Goal: Information Seeking & Learning: Learn about a topic

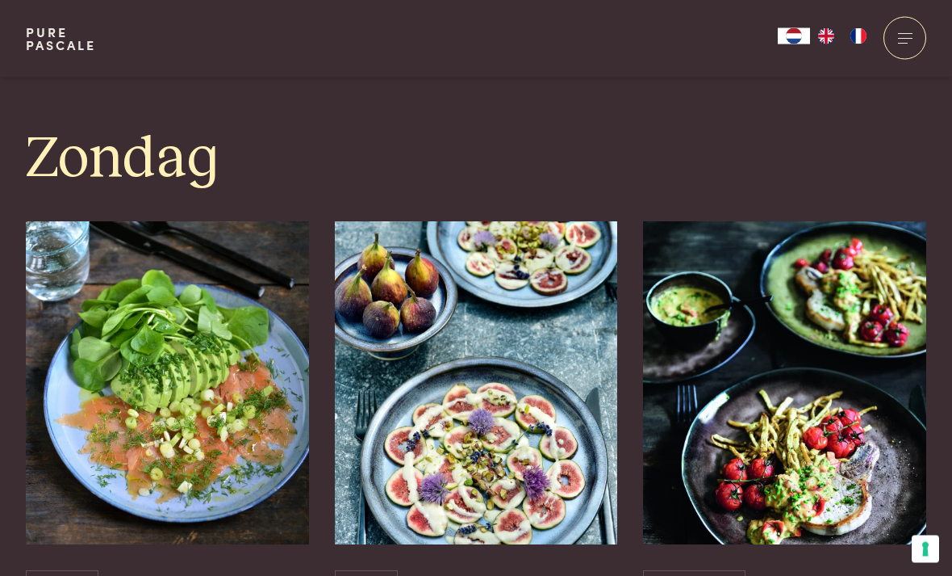
scroll to position [4536, 0]
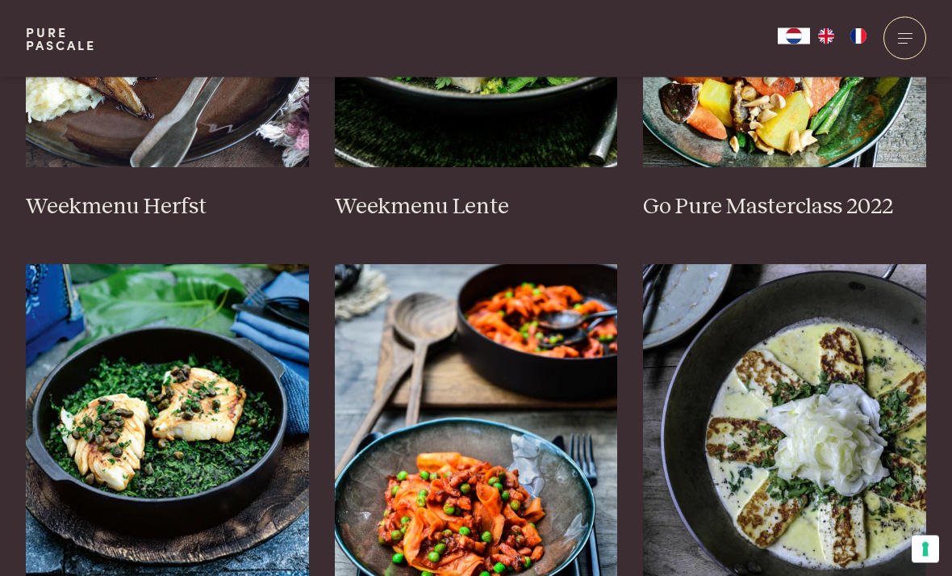
scroll to position [1090, 0]
click at [180, 399] on img at bounding box center [167, 425] width 283 height 323
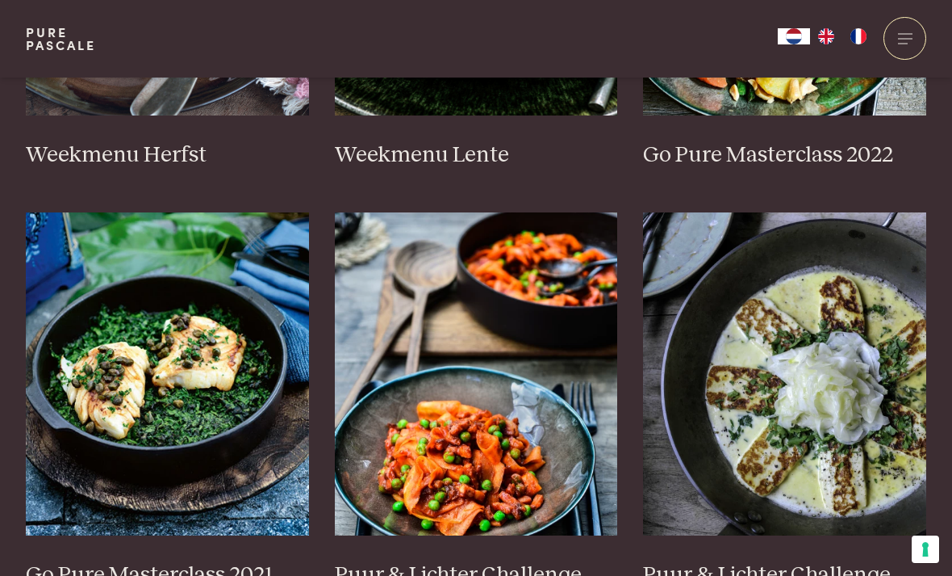
click at [846, 383] on img at bounding box center [784, 373] width 283 height 323
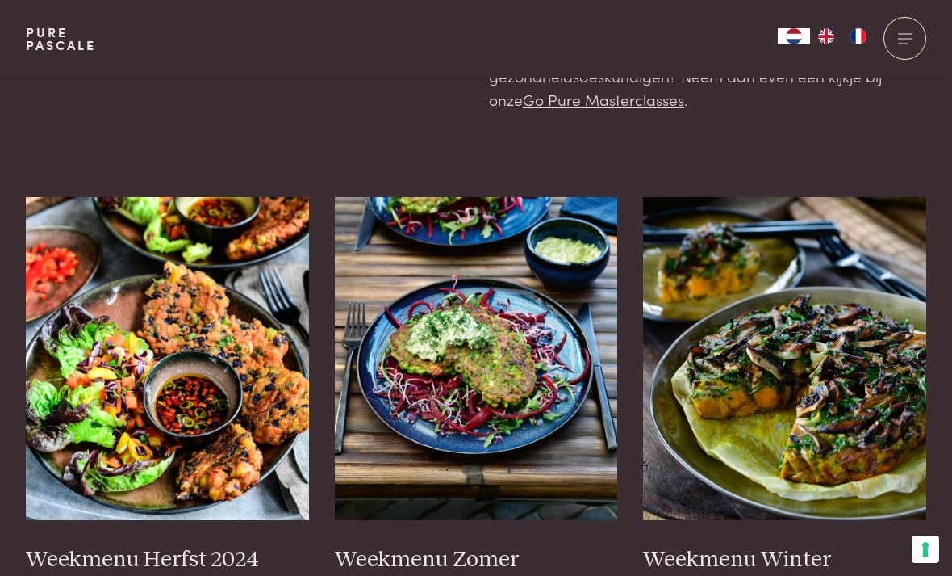
scroll to position [313, 0]
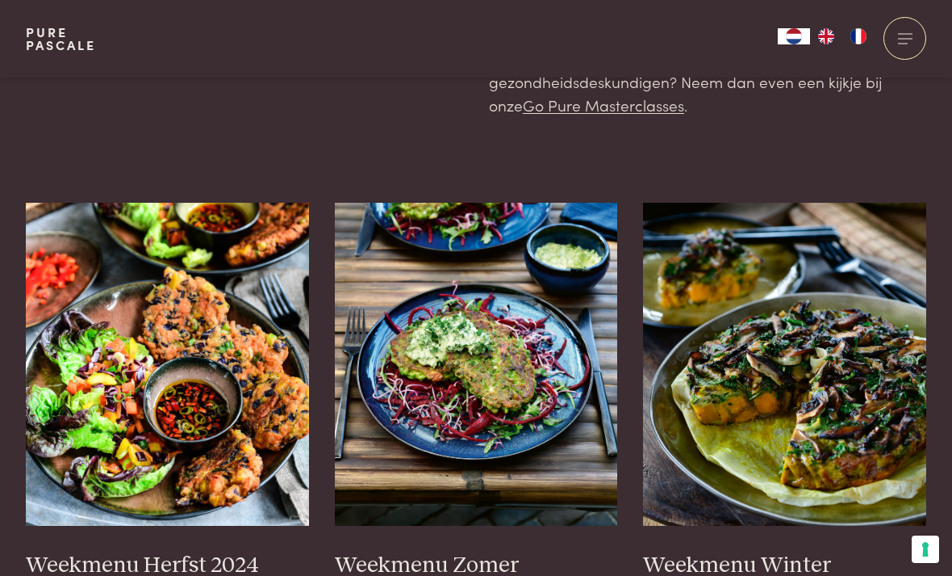
click at [859, 342] on img at bounding box center [784, 364] width 283 height 323
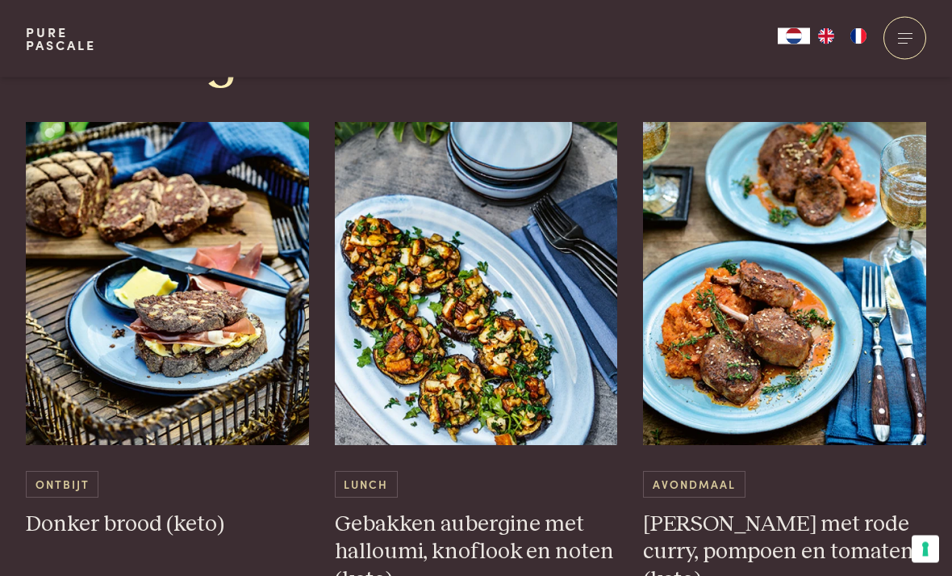
scroll to position [1415, 0]
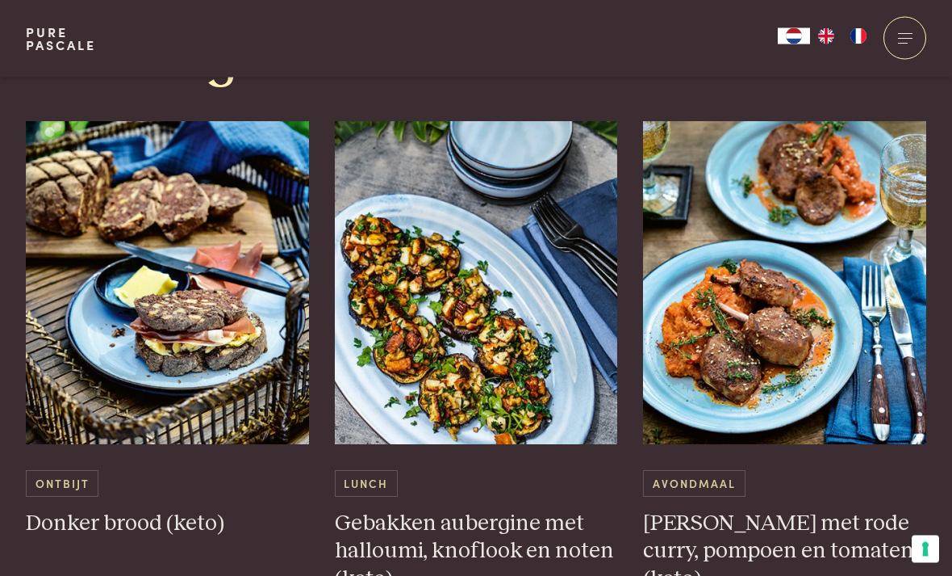
click at [767, 309] on img at bounding box center [784, 283] width 283 height 323
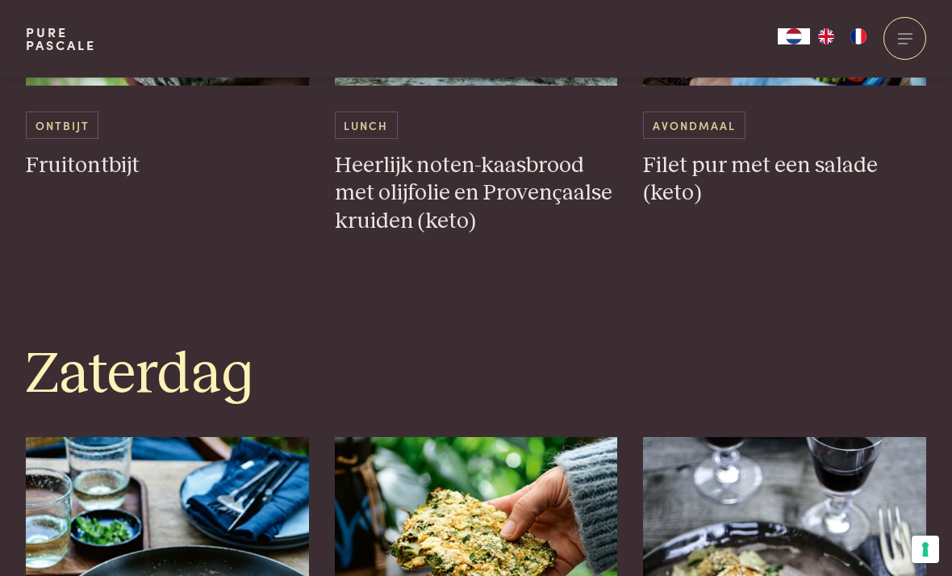
scroll to position [3748, 0]
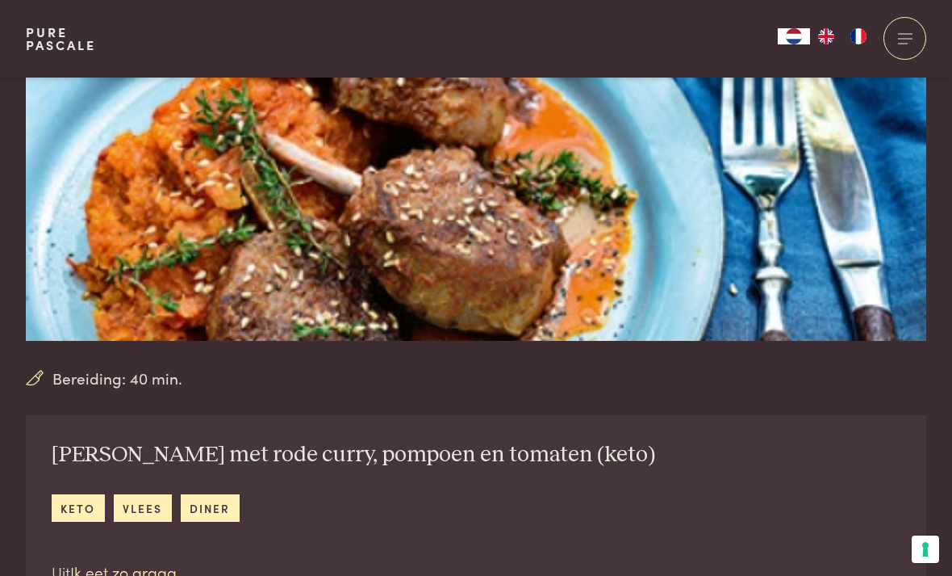
scroll to position [246, 0]
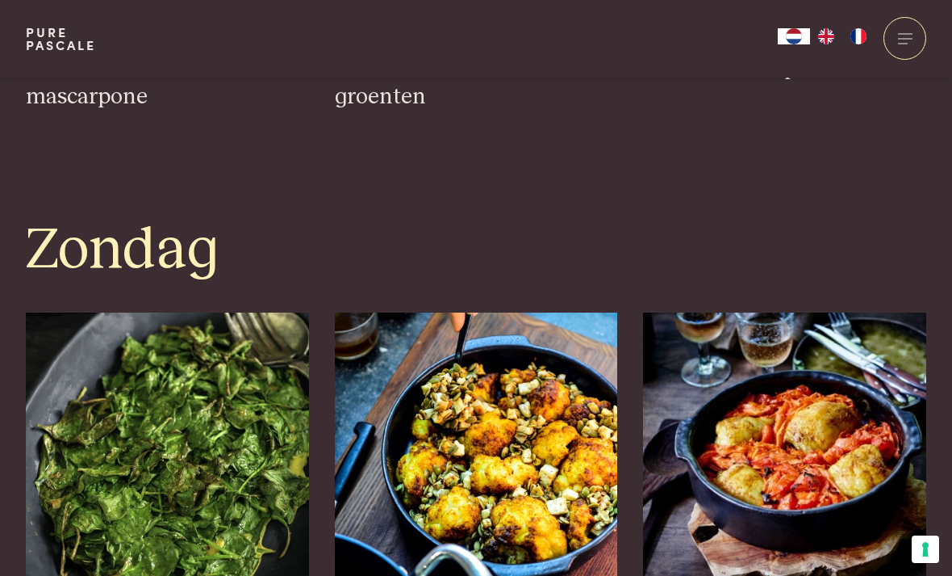
scroll to position [4460, 0]
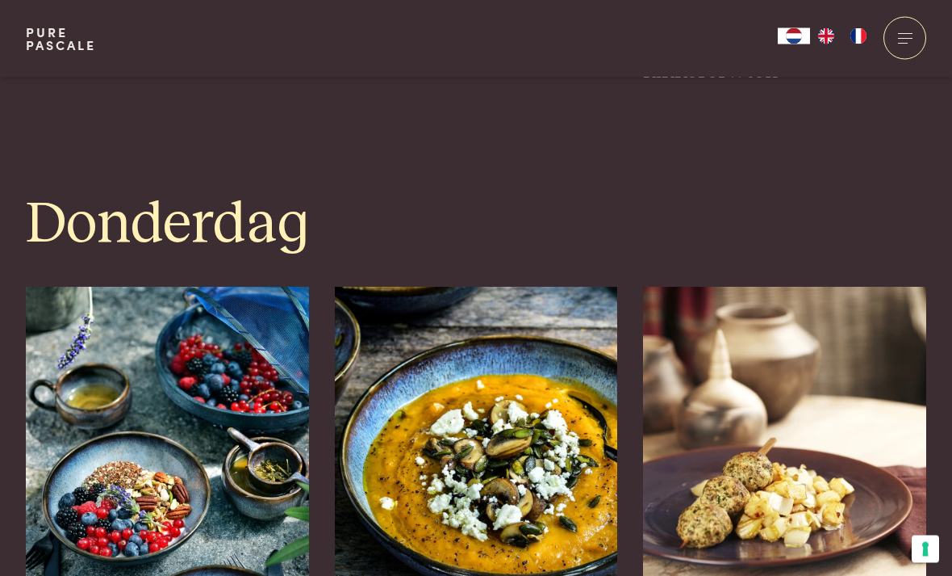
scroll to position [2569, 0]
